Goal: Information Seeking & Learning: Learn about a topic

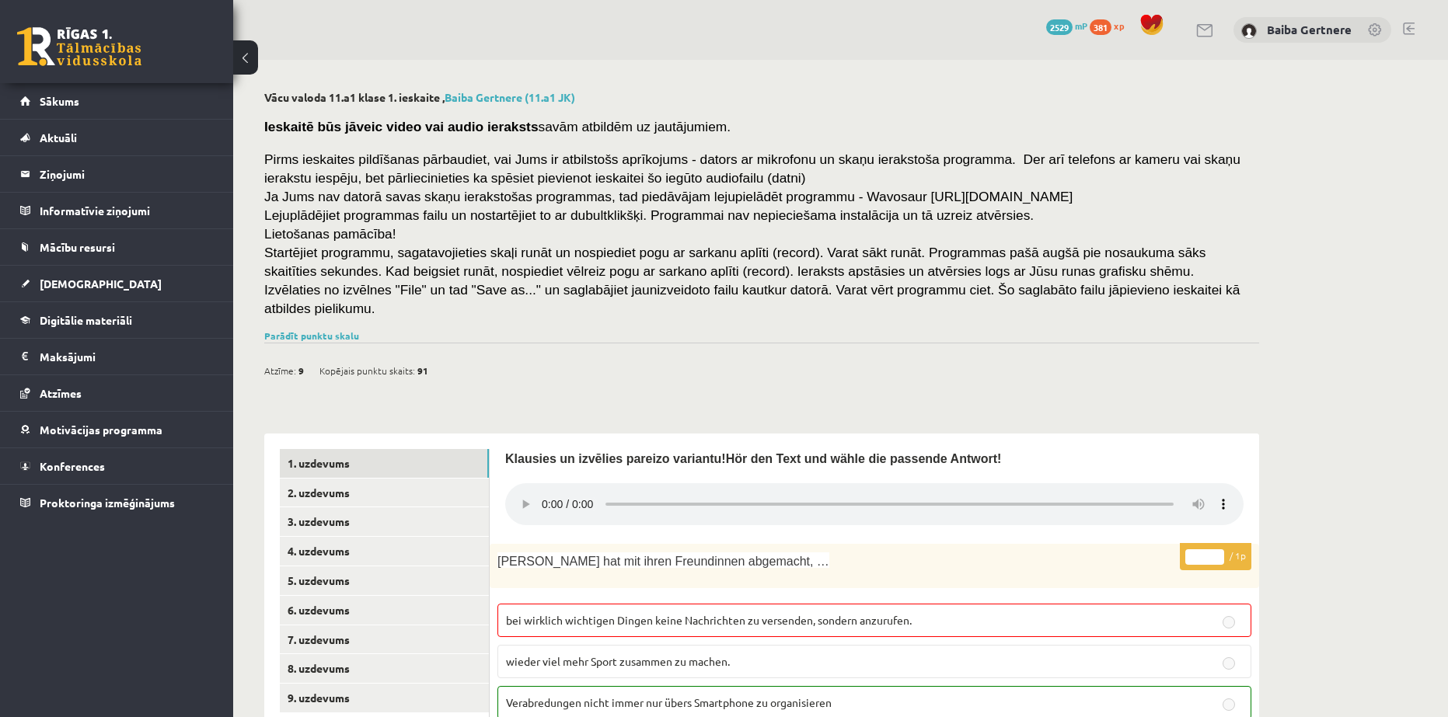
scroll to position [1608, 0]
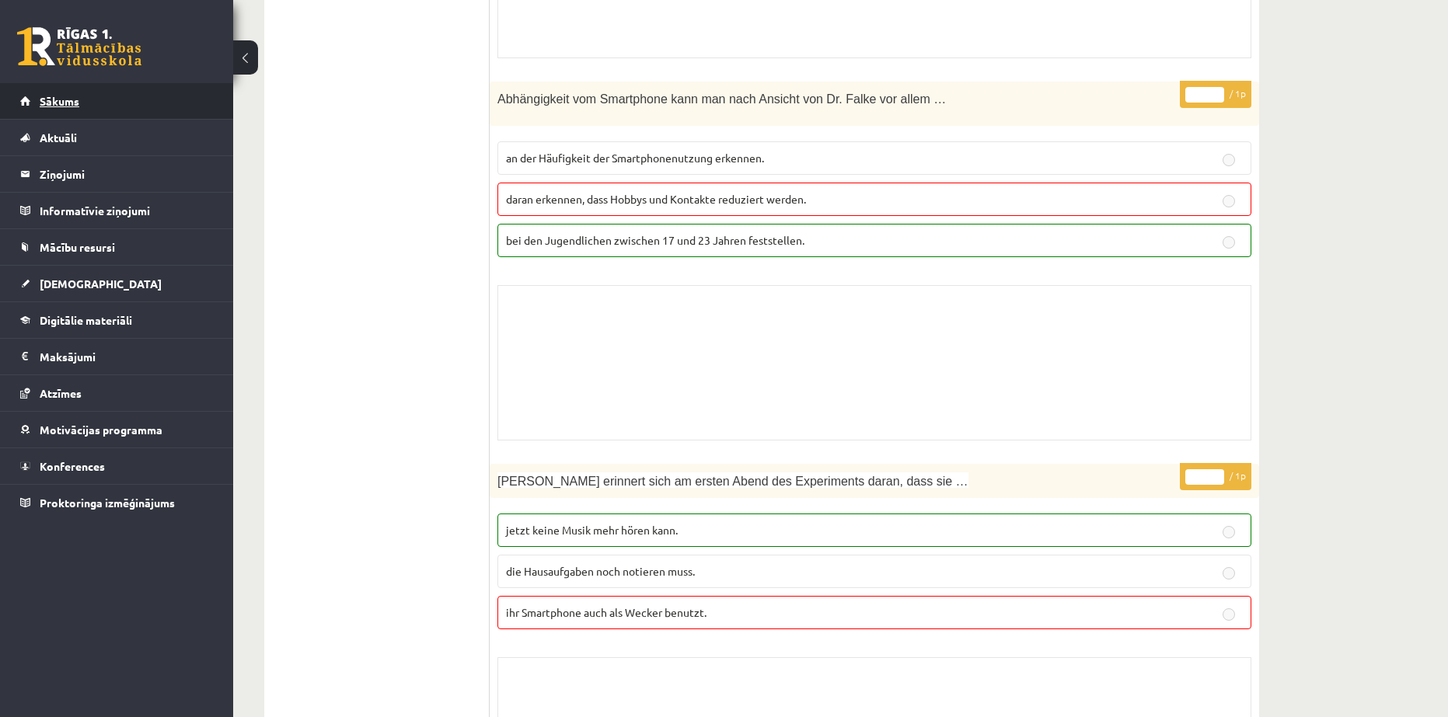
click at [58, 95] on span "Sākums" at bounding box center [60, 101] width 40 height 14
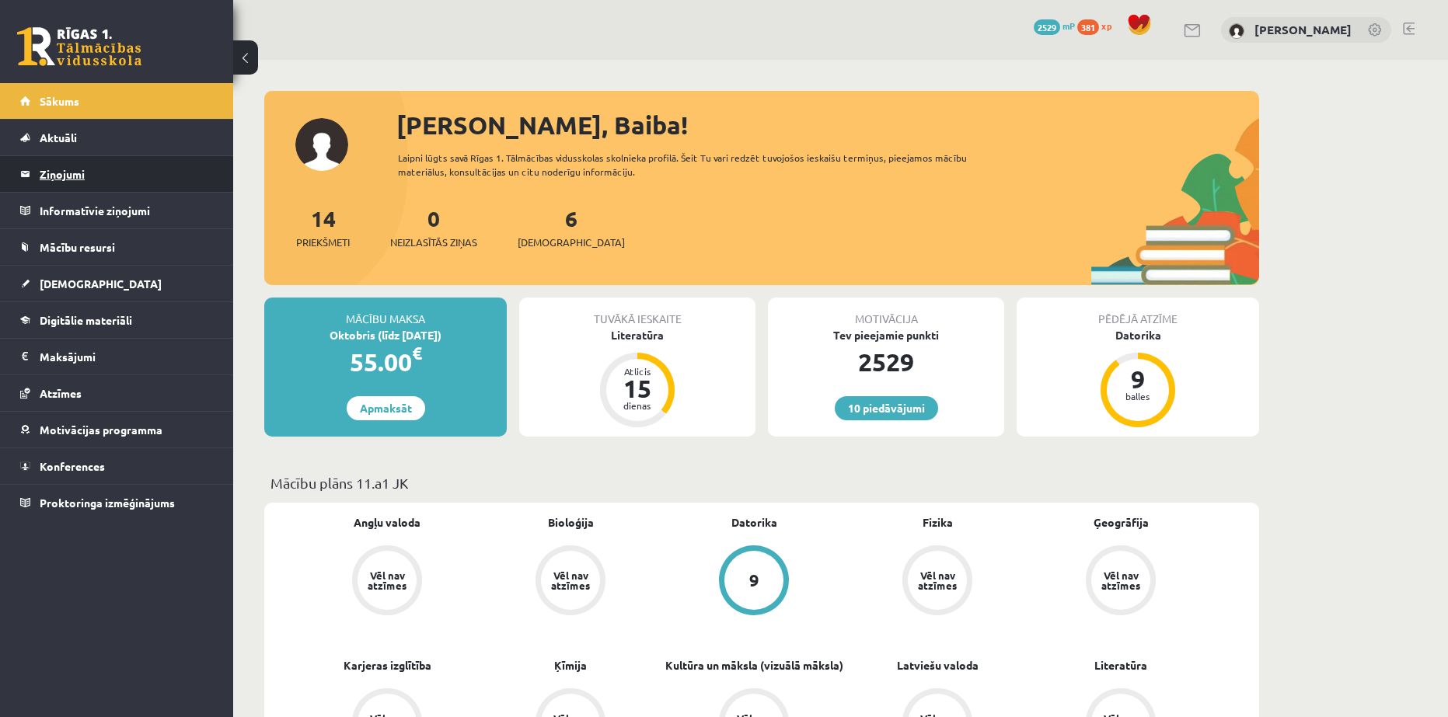
click at [79, 176] on legend "Ziņojumi 0" at bounding box center [127, 174] width 174 height 36
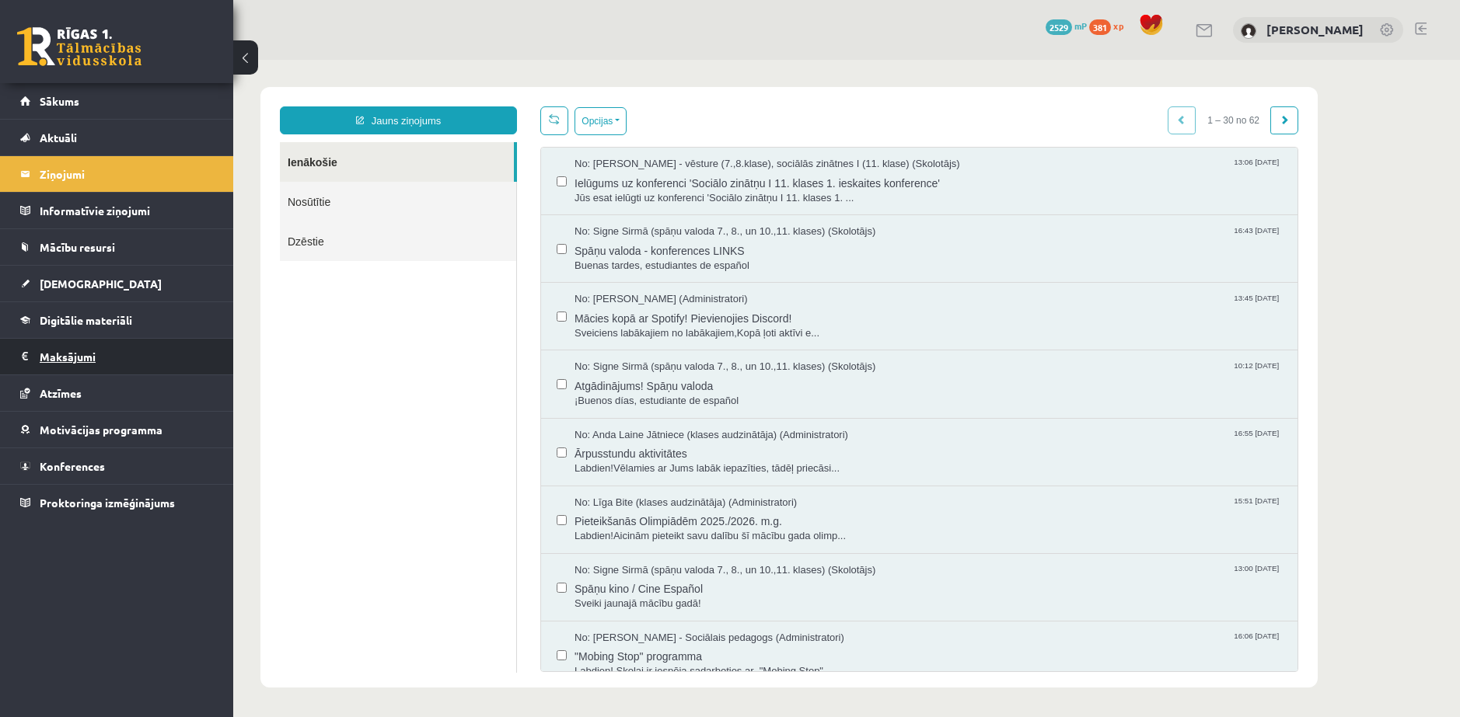
click at [76, 358] on legend "Maksājumi 0" at bounding box center [127, 357] width 174 height 36
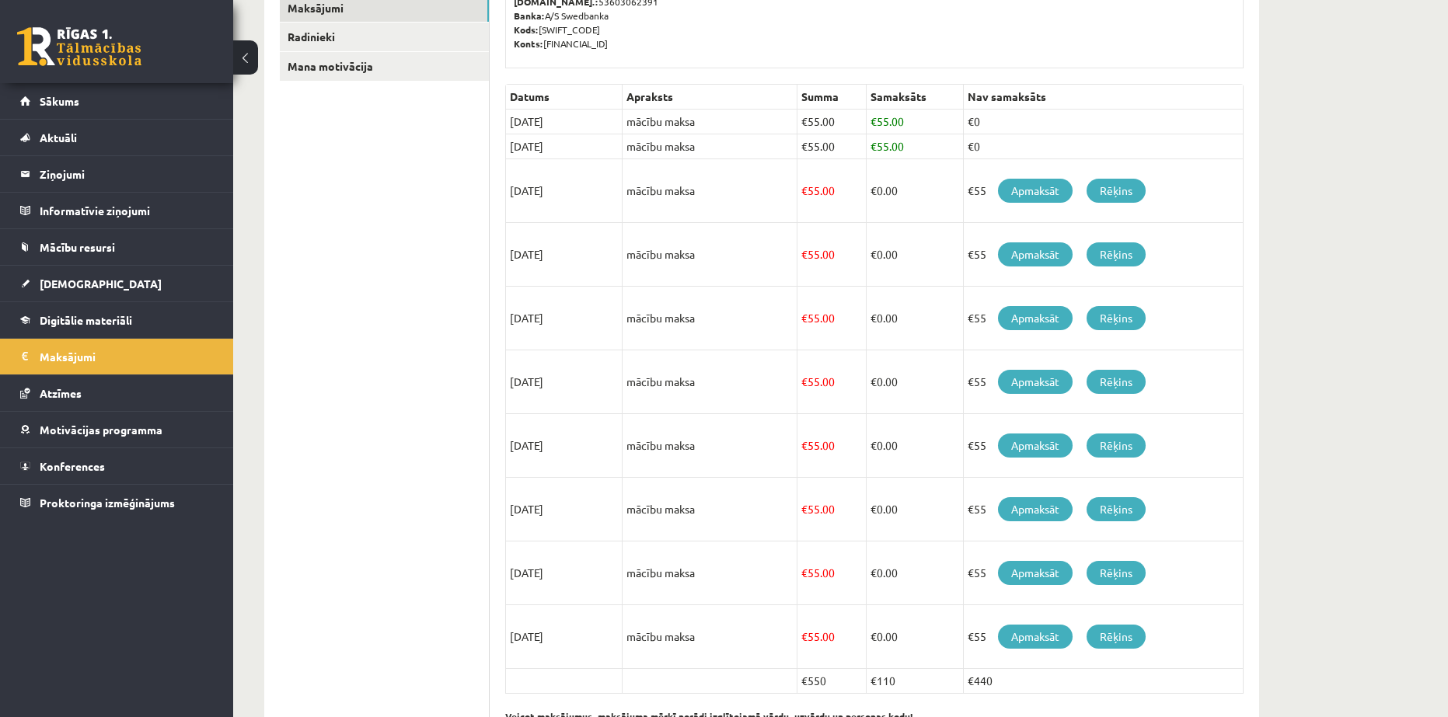
scroll to position [334, 0]
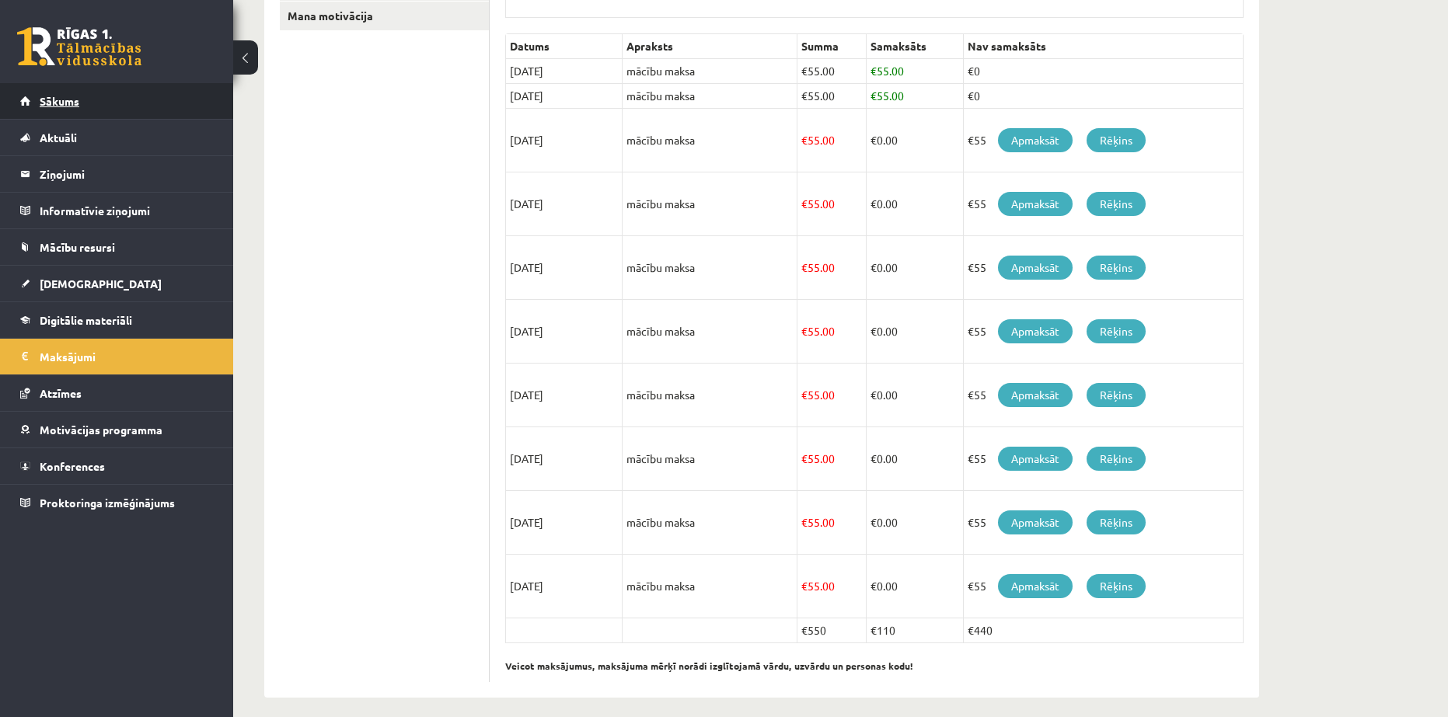
click at [57, 99] on span "Sākums" at bounding box center [60, 101] width 40 height 14
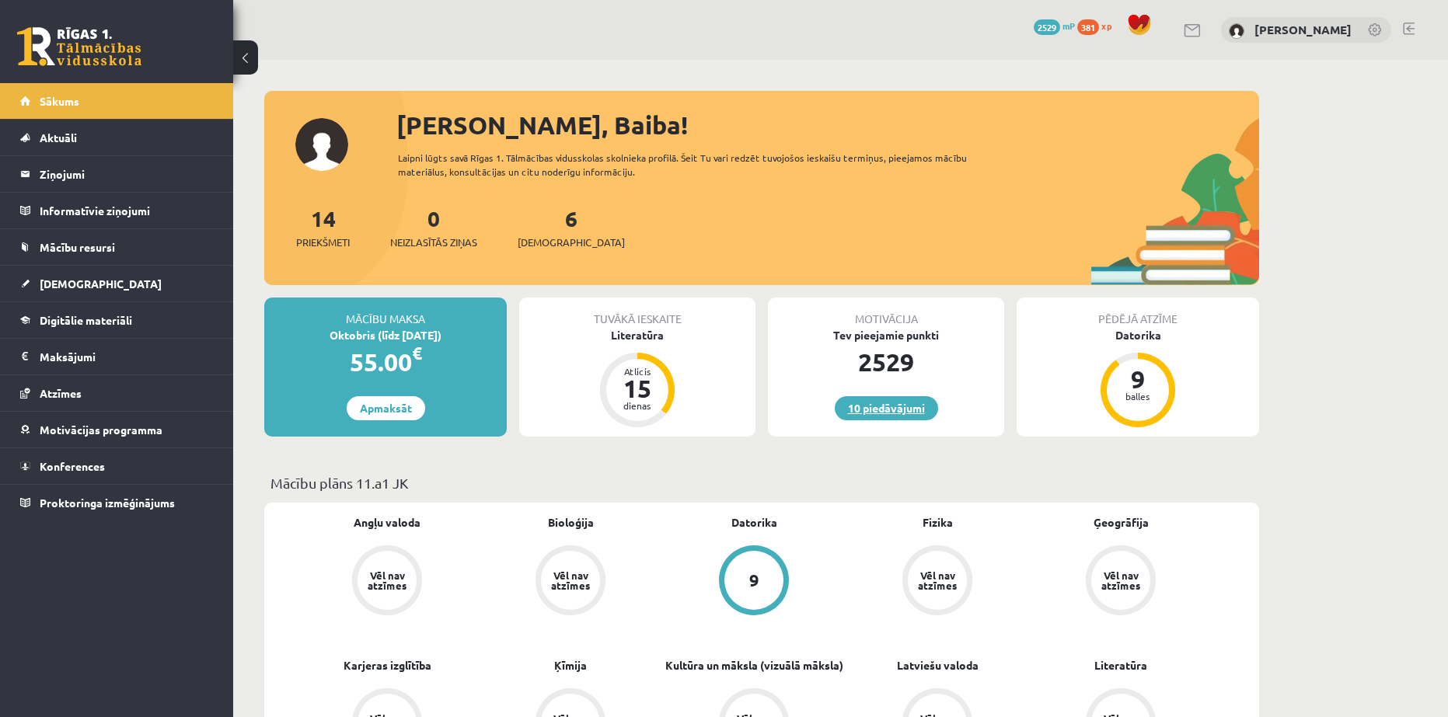
click at [865, 400] on link "10 piedāvājumi" at bounding box center [886, 408] width 103 height 24
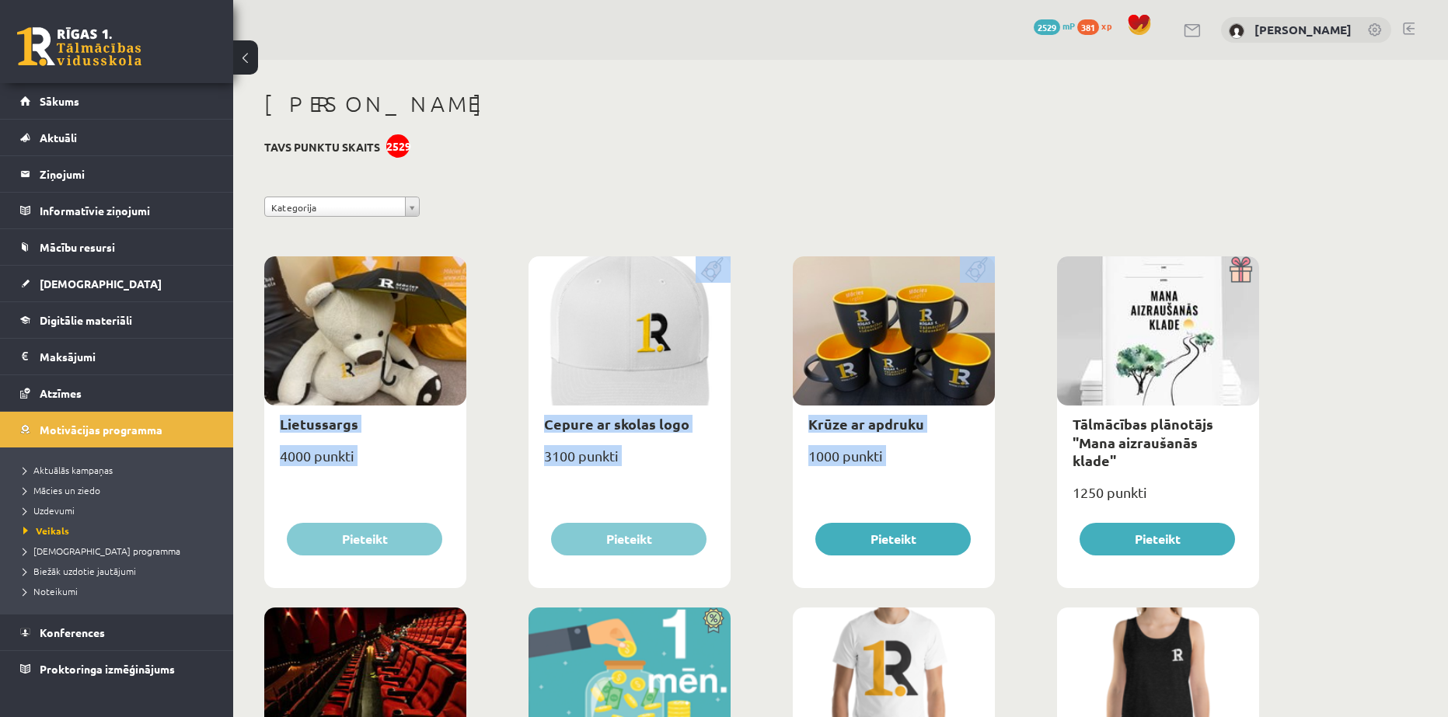
drag, startPoint x: 1445, startPoint y: 123, endPoint x: 1453, endPoint y: 365, distance: 242.7
click at [1447, 365] on html "0 Dāvanas 2529 mP 381 xp Baiba Gertnere Sākums Aktuāli Kā mācīties eSKOLĀ Konta…" at bounding box center [724, 358] width 1448 height 717
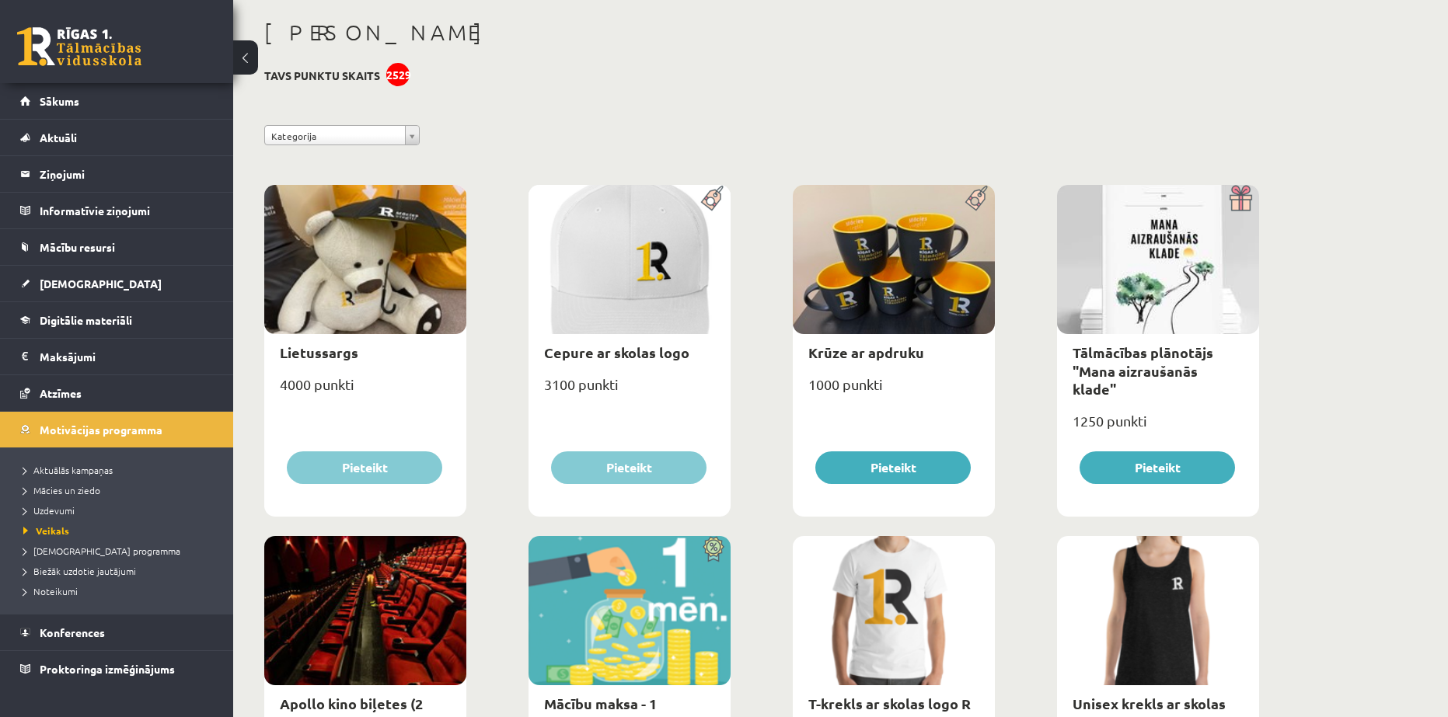
scroll to position [37, 0]
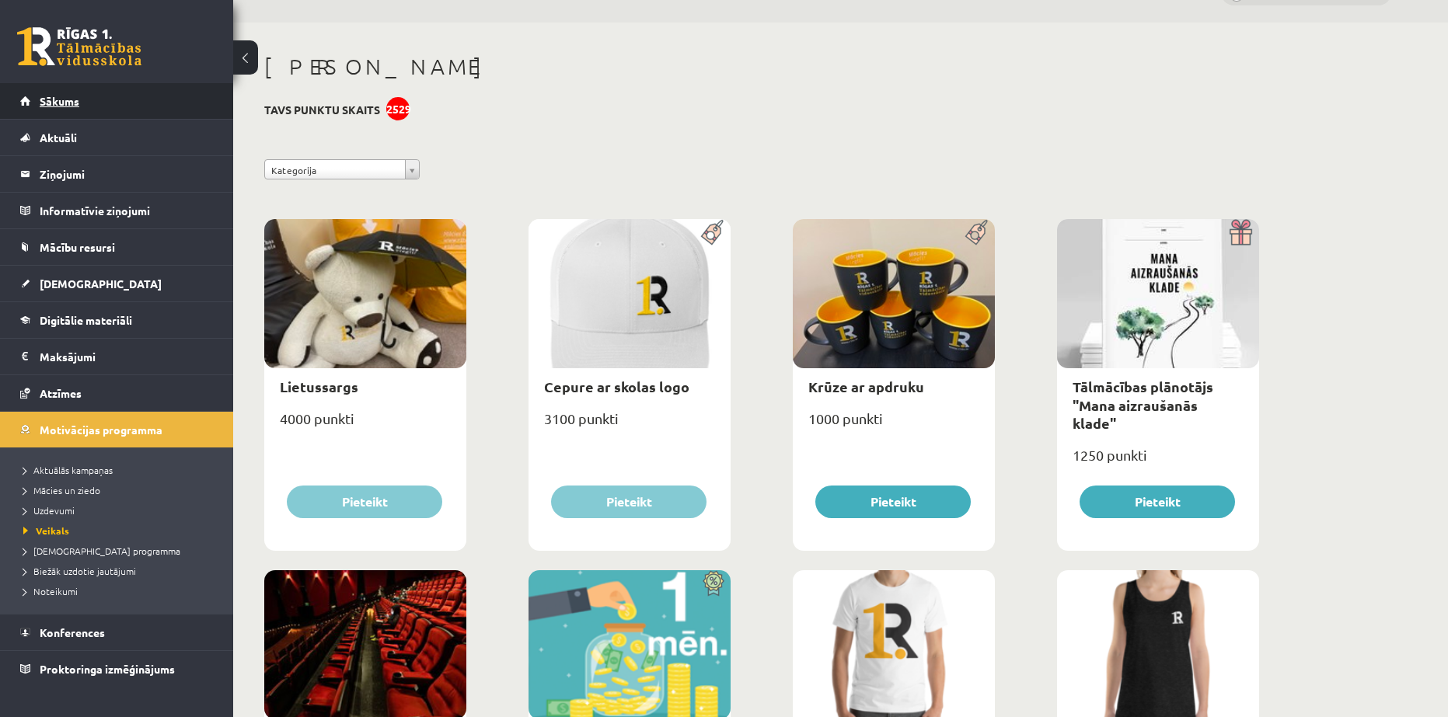
click at [57, 115] on link "Sākums" at bounding box center [117, 101] width 194 height 36
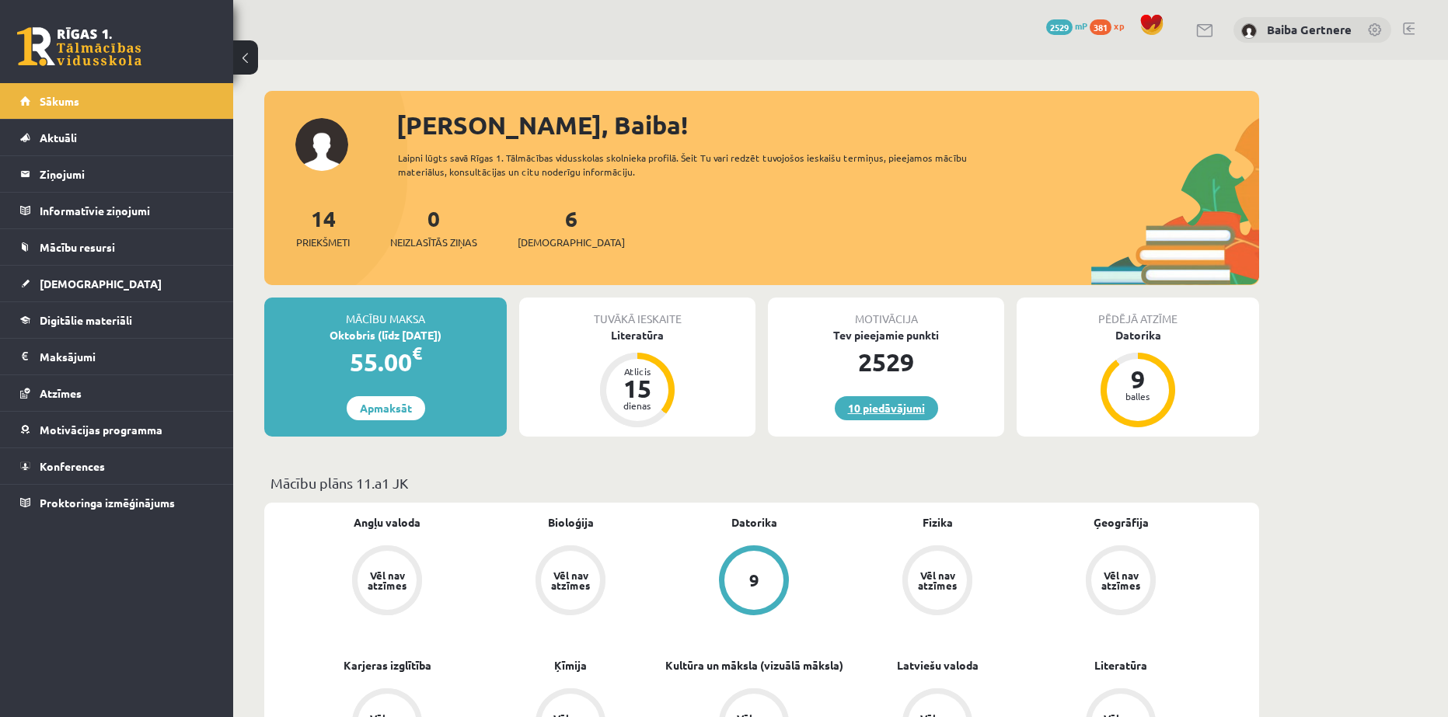
click at [857, 399] on link "10 piedāvājumi" at bounding box center [886, 408] width 103 height 24
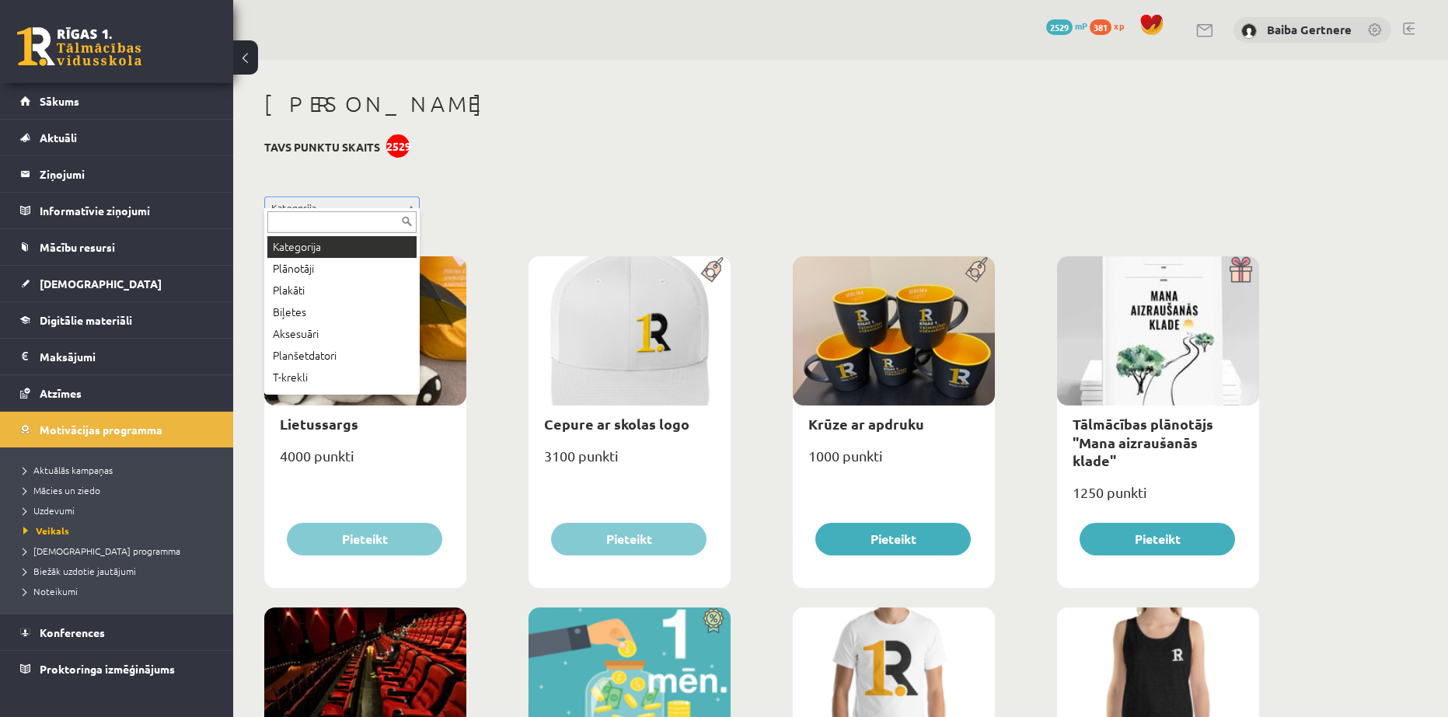
click at [325, 218] on input "text" at bounding box center [341, 222] width 149 height 22
drag, startPoint x: 64, startPoint y: 113, endPoint x: 57, endPoint y: 104, distance: 11.7
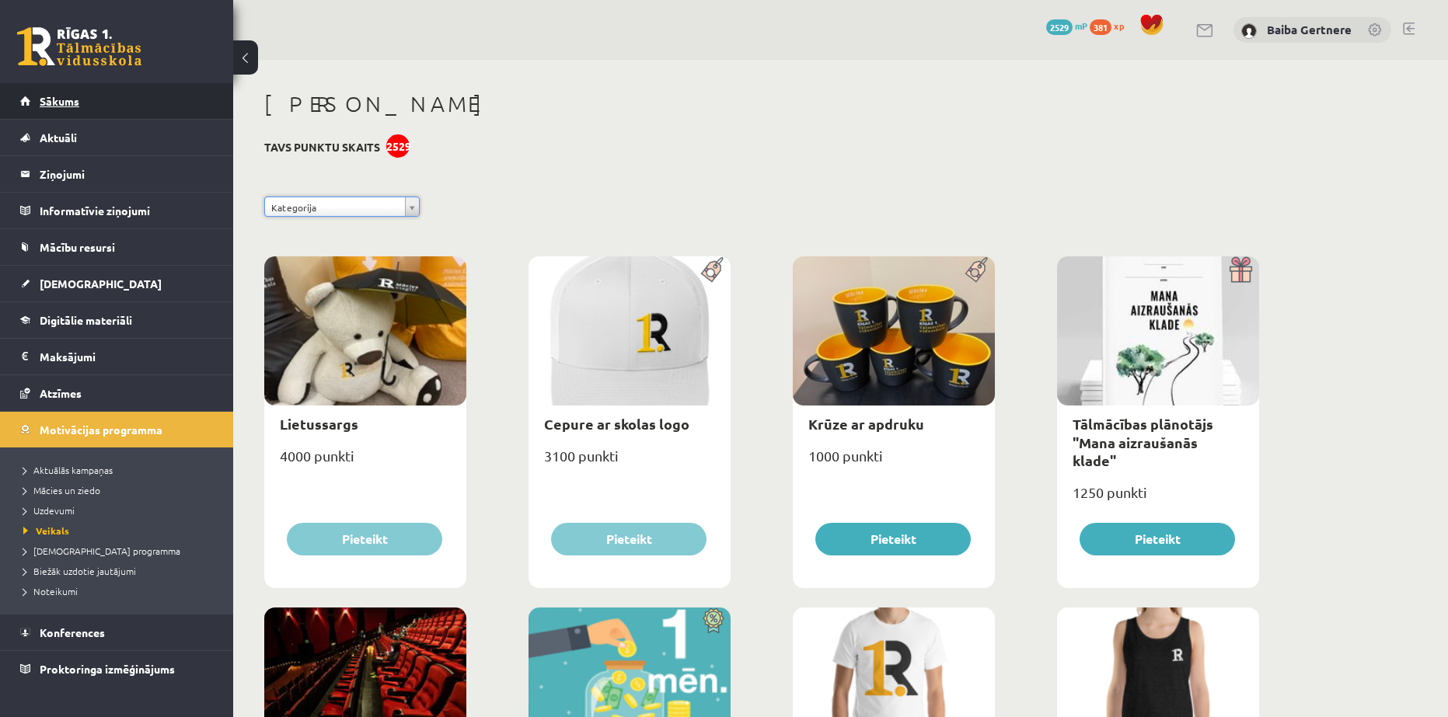
click at [51, 96] on span "Sākums" at bounding box center [60, 101] width 40 height 14
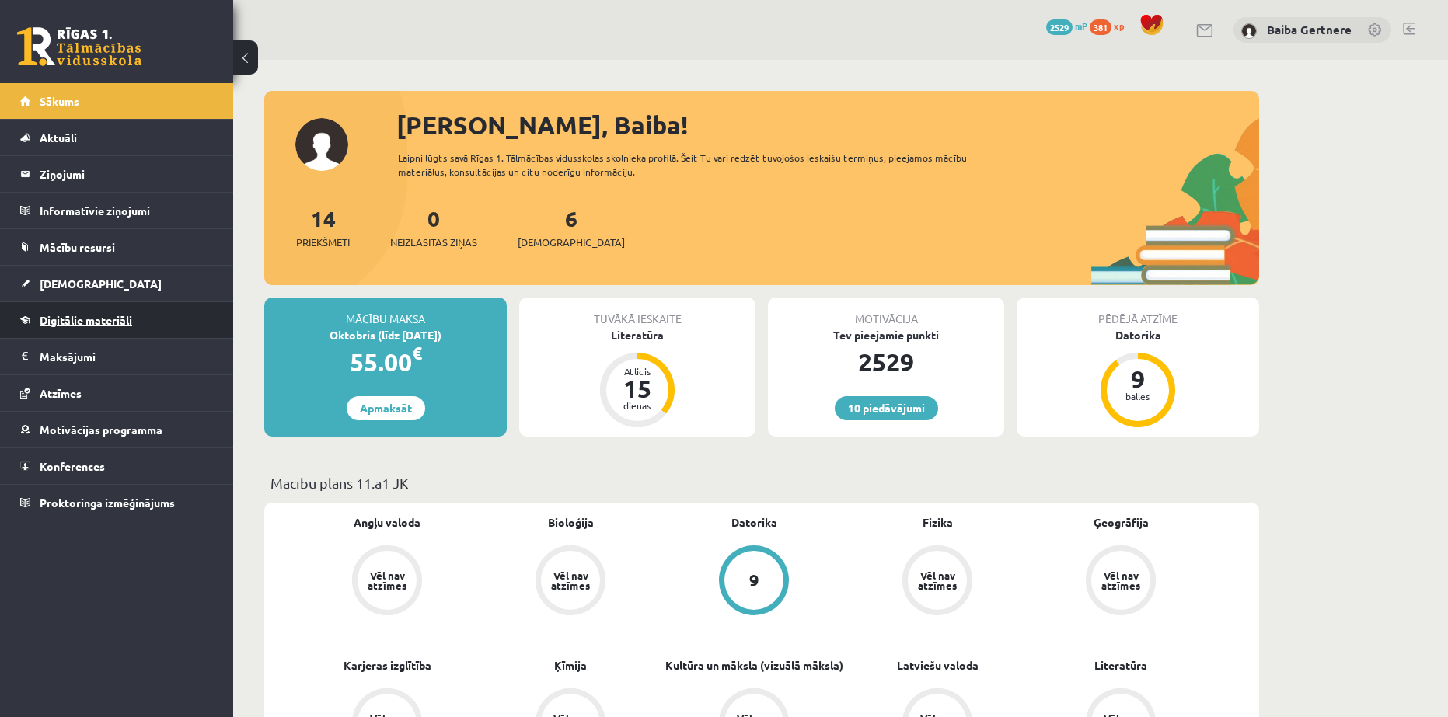
click at [61, 326] on span "Digitālie materiāli" at bounding box center [86, 320] width 92 height 14
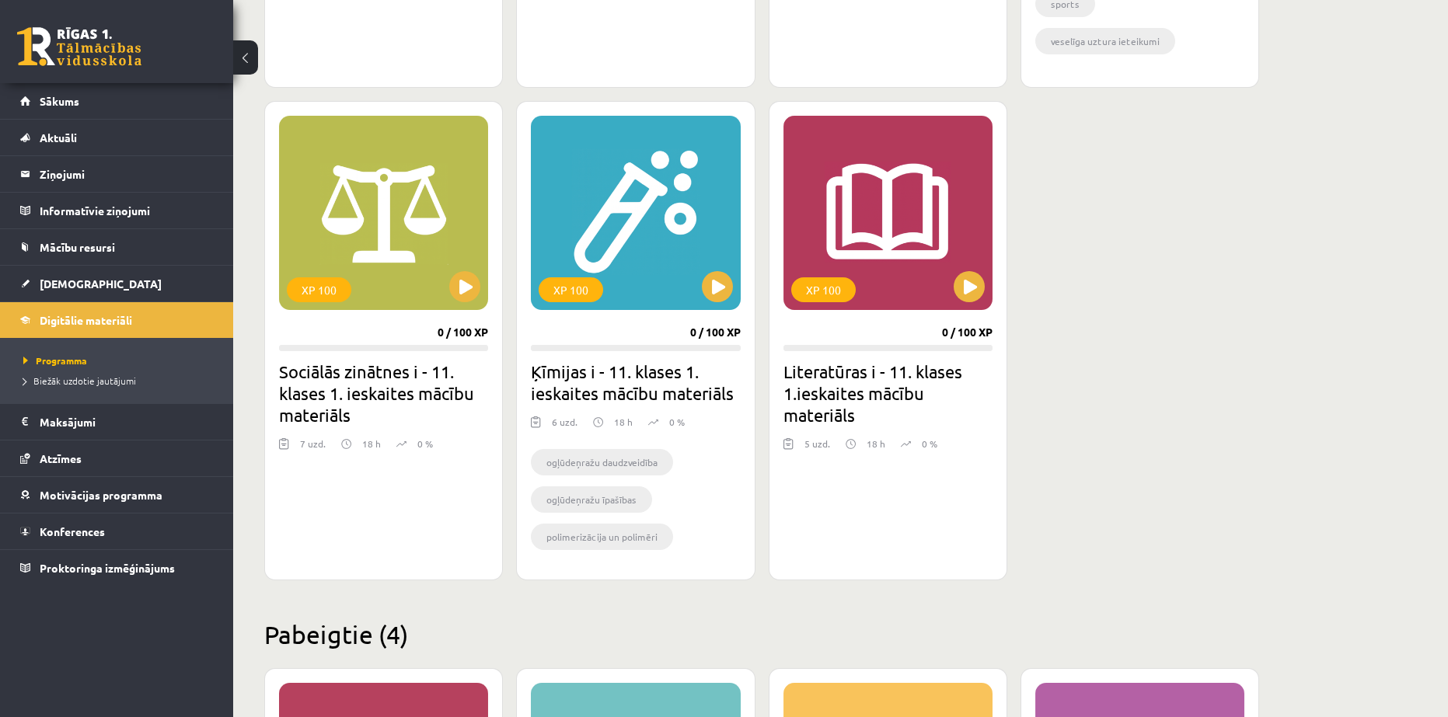
scroll to position [1214, 0]
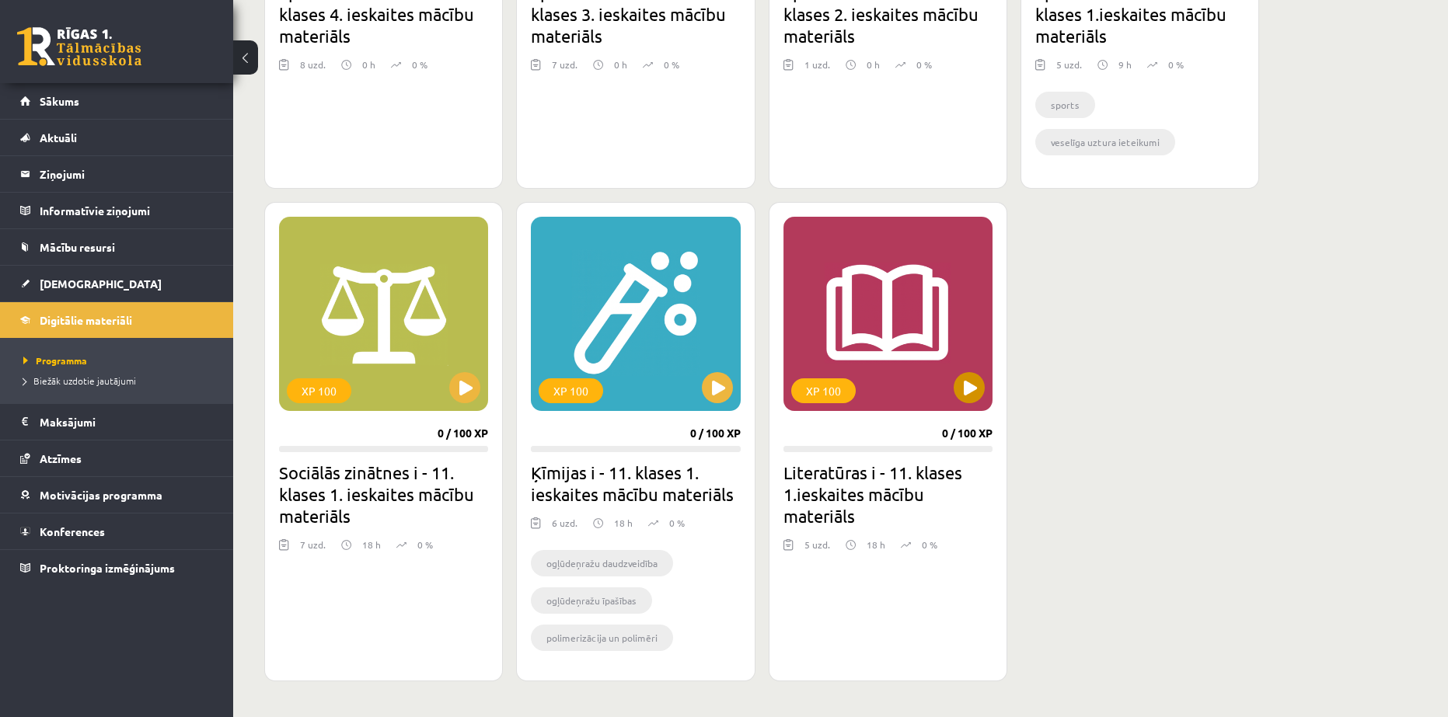
click at [909, 277] on div "XP 100" at bounding box center [887, 314] width 209 height 194
click at [713, 372] on button at bounding box center [717, 387] width 31 height 31
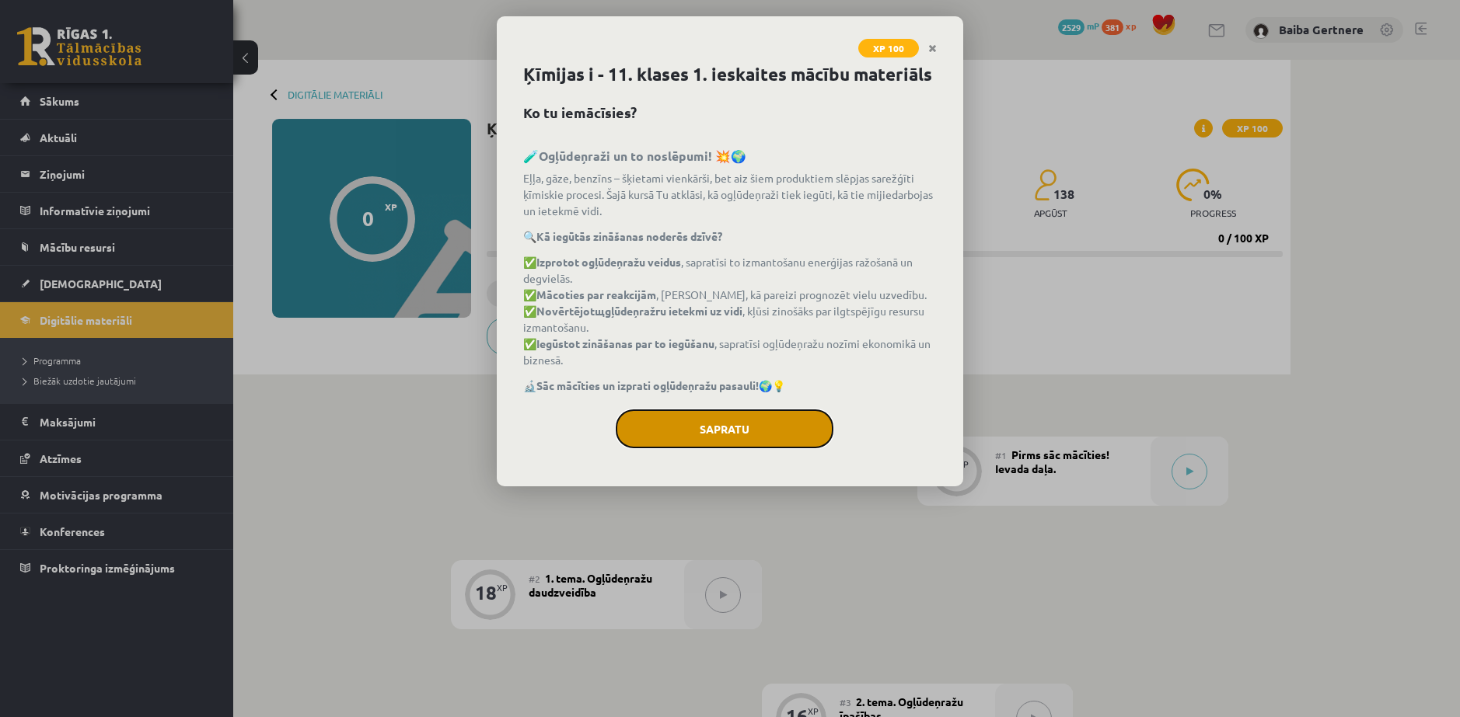
click at [706, 410] on button "Sapratu" at bounding box center [725, 429] width 218 height 39
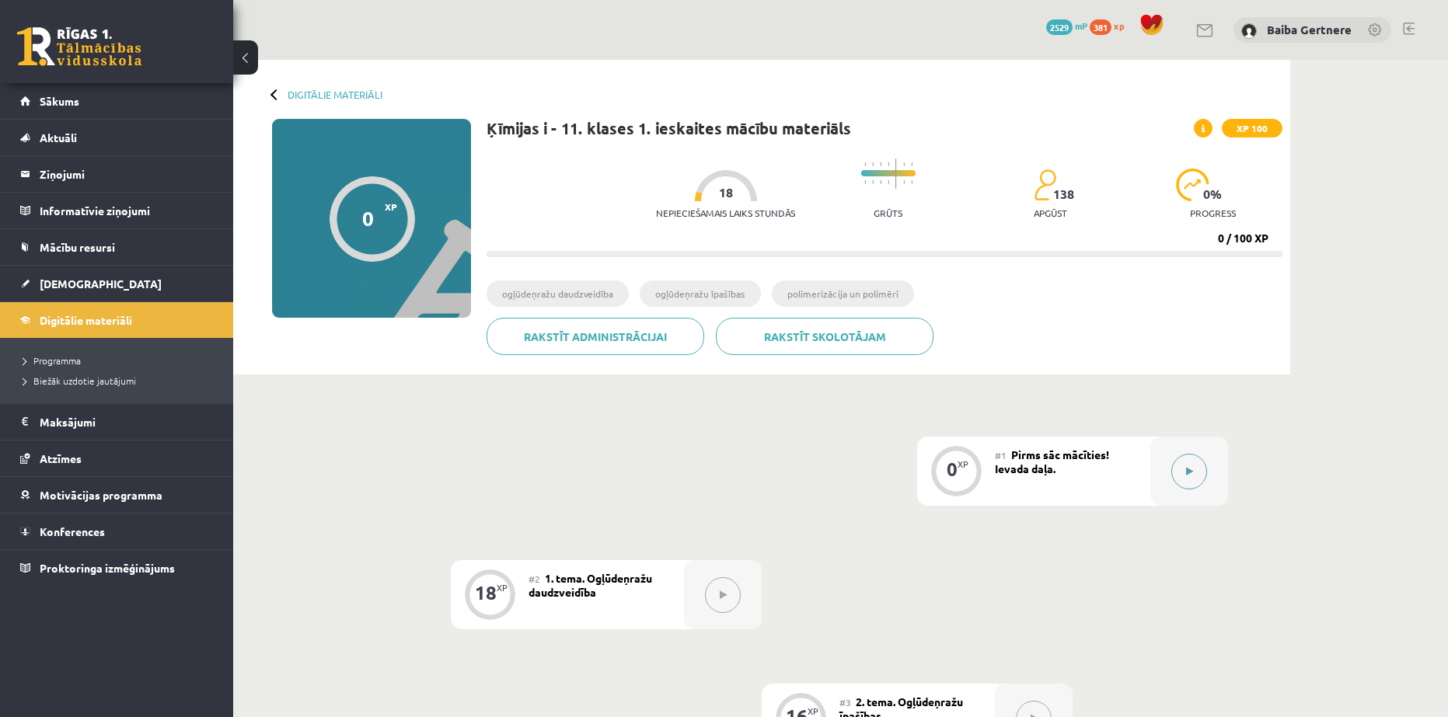
click at [1195, 465] on button at bounding box center [1189, 472] width 36 height 36
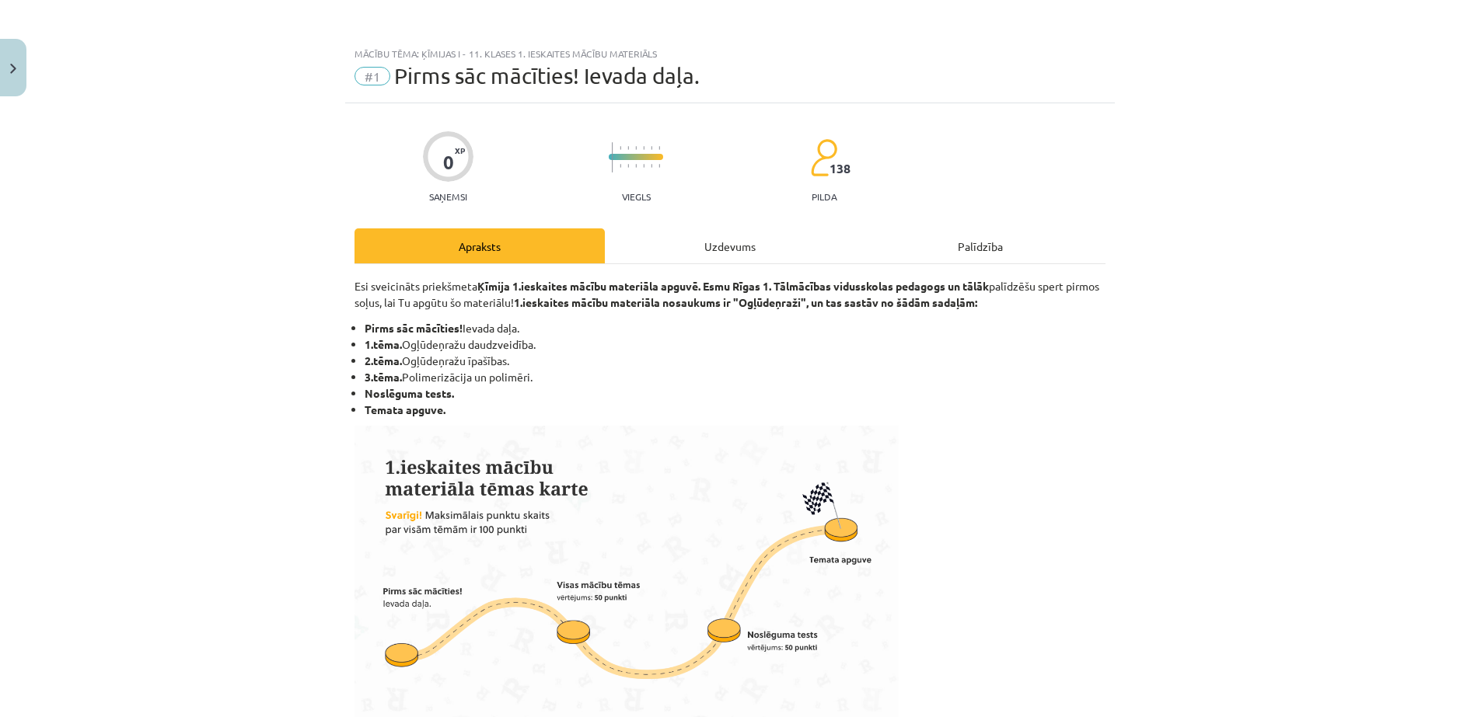
click at [708, 246] on div "Uzdevums" at bounding box center [730, 246] width 250 height 35
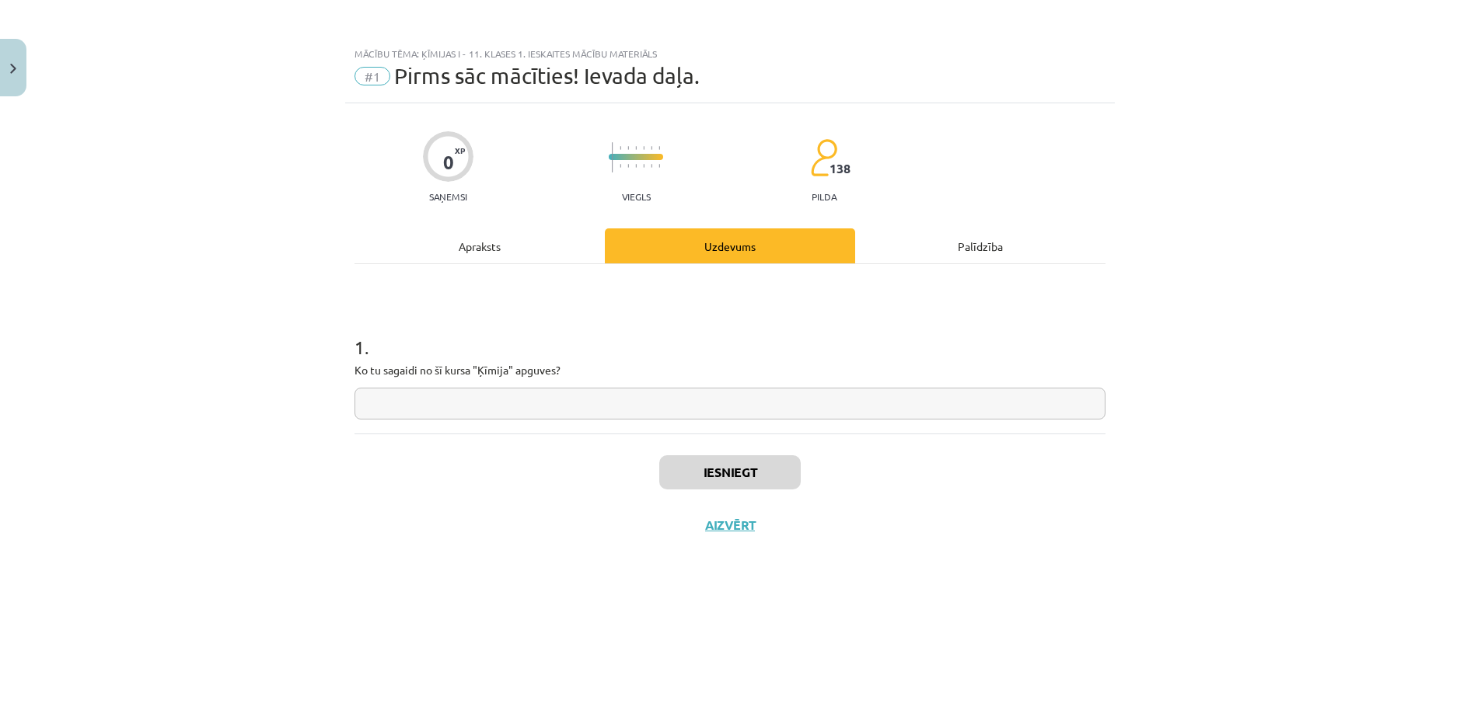
click at [611, 388] on input "text" at bounding box center [729, 404] width 751 height 32
click at [578, 296] on div "1 . Ko tu sagaidi no šī kursa "Ķīmija" apguves?" at bounding box center [729, 348] width 751 height 169
click at [725, 518] on button "Aizvērt" at bounding box center [729, 526] width 59 height 16
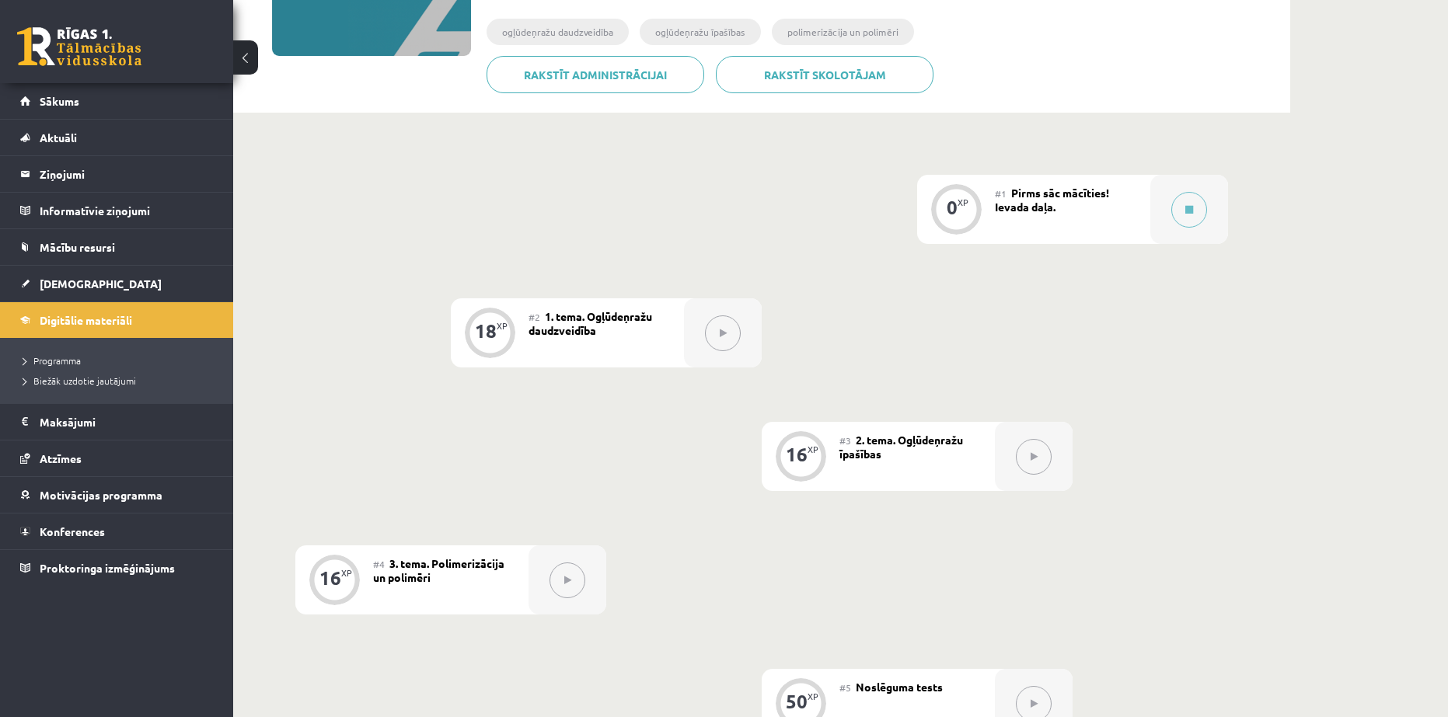
scroll to position [259, 0]
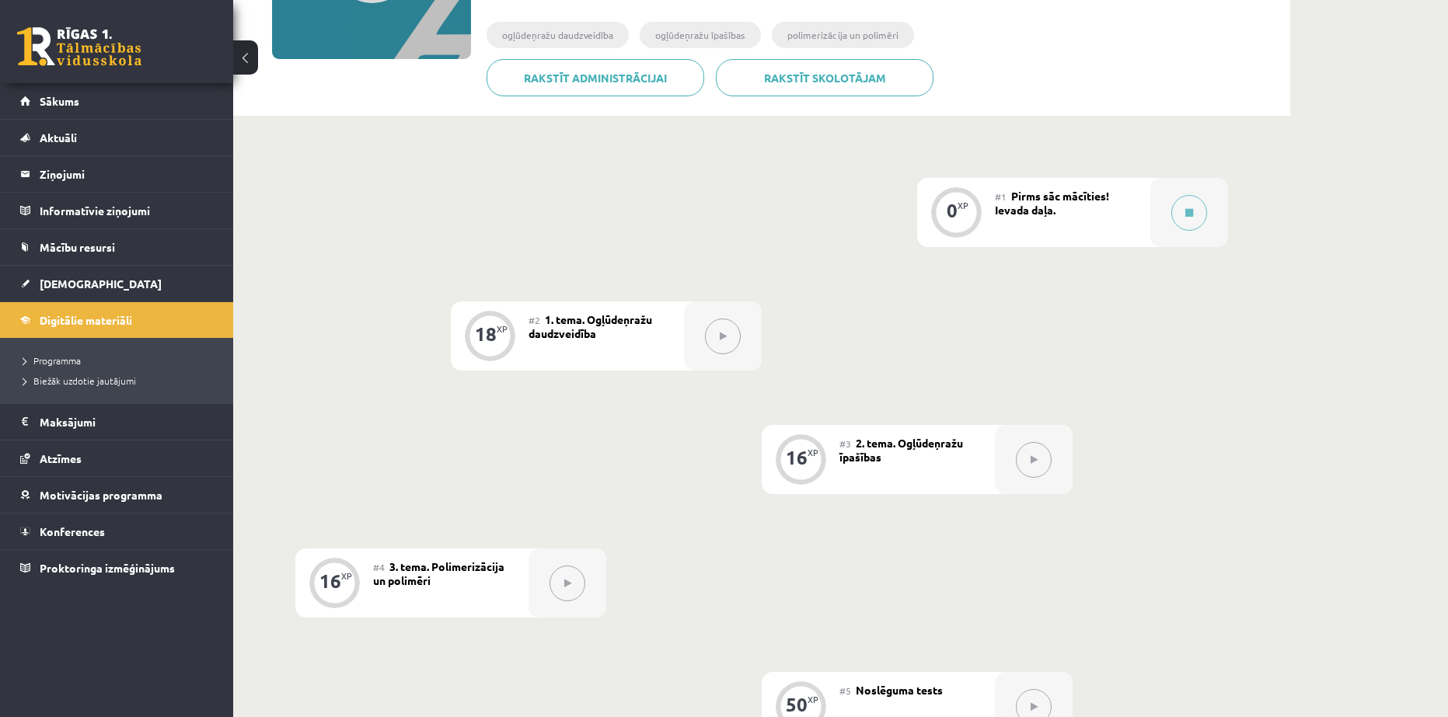
click at [715, 333] on button at bounding box center [723, 337] width 36 height 36
click at [61, 106] on span "Sākums" at bounding box center [60, 101] width 40 height 14
